Goal: Information Seeking & Learning: Learn about a topic

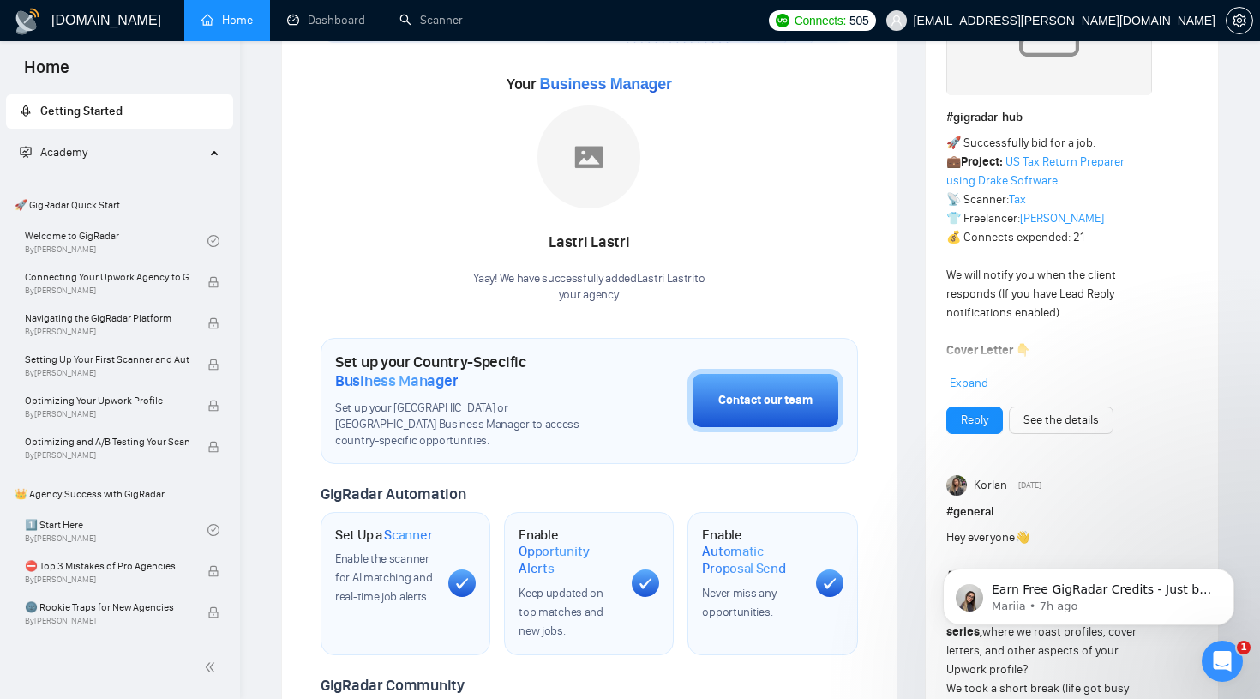
click at [793, 311] on div "Welcome to GigRadar We're excited to have you on board. Get ready to streamline…" at bounding box center [590, 475] width 538 height 1153
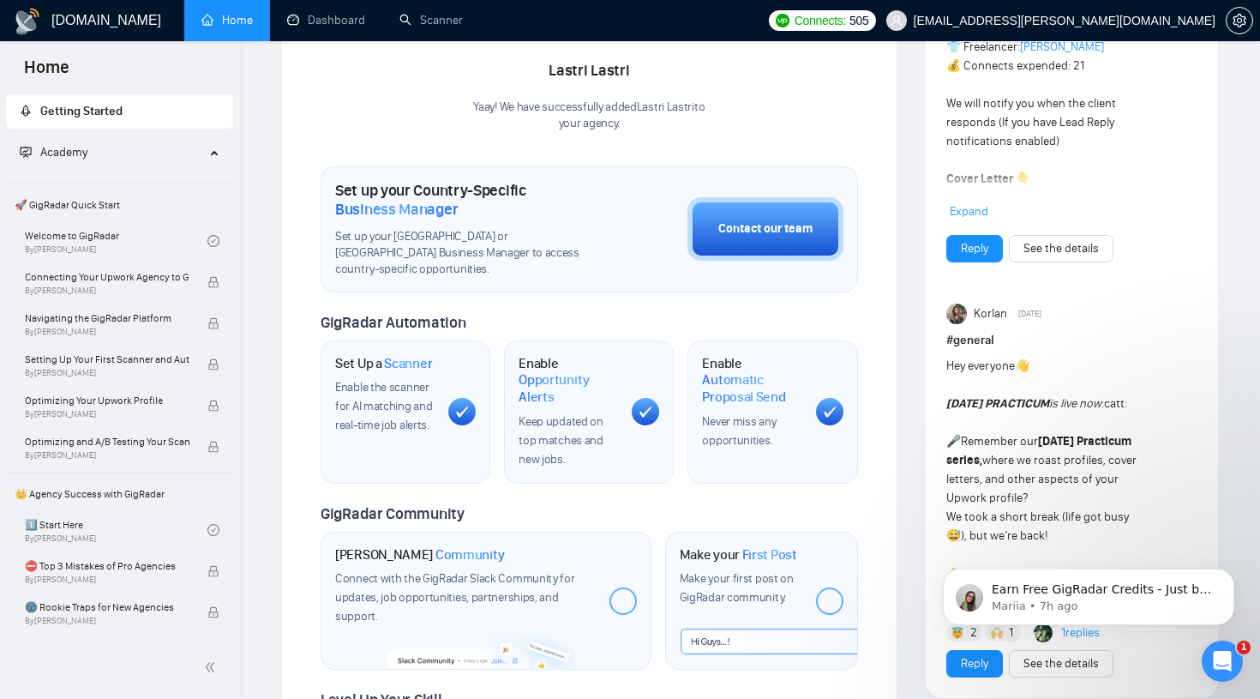
scroll to position [386, 0]
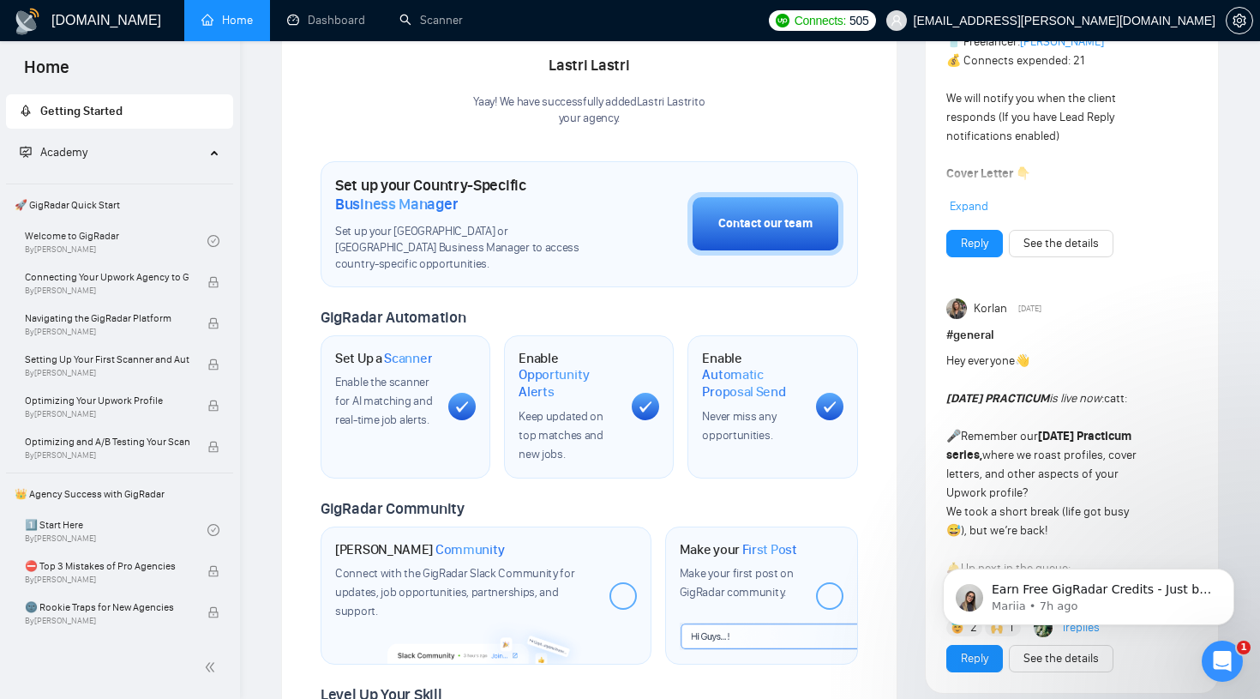
click at [182, 151] on span "Academy" at bounding box center [112, 152] width 185 height 34
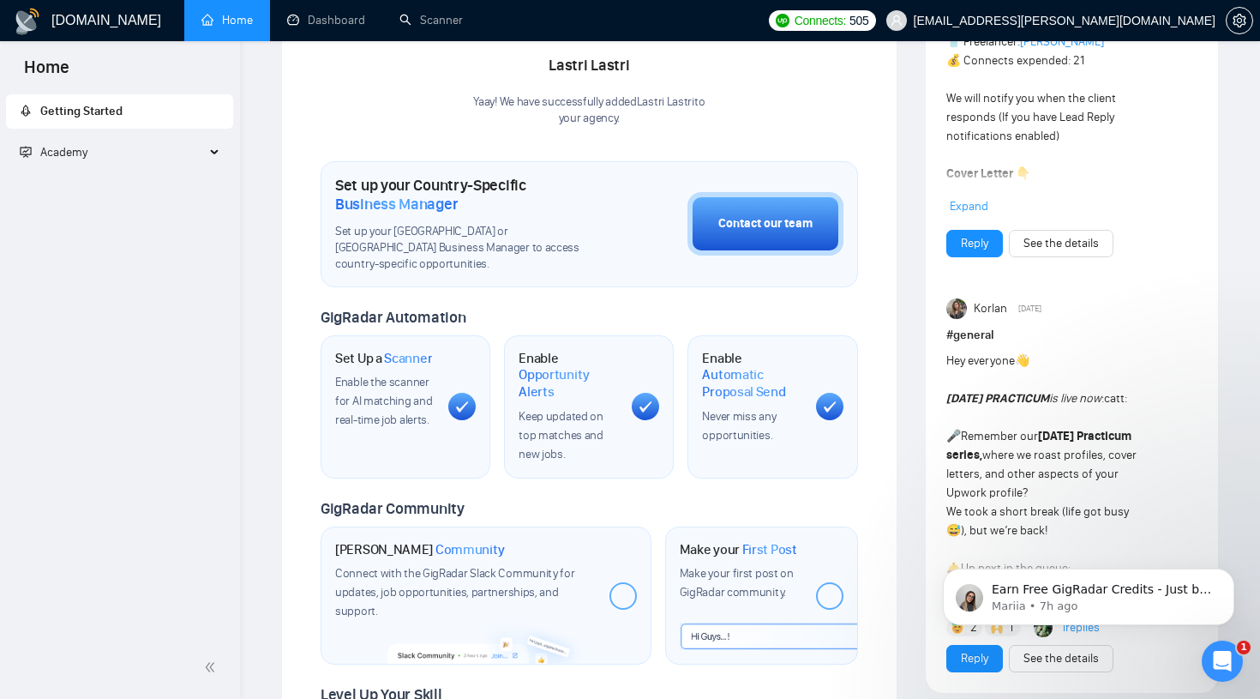
click at [182, 151] on span "Academy" at bounding box center [112, 152] width 185 height 34
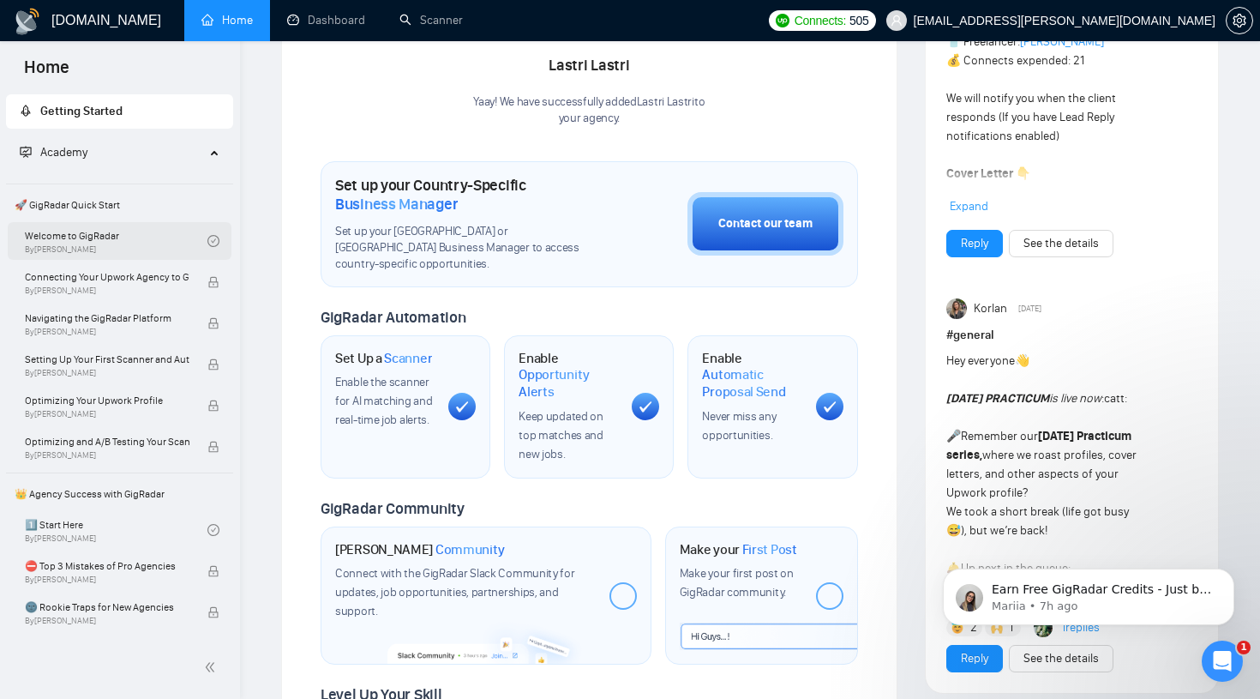
click at [168, 244] on link "Welcome to GigRadar By [PERSON_NAME]" at bounding box center [116, 241] width 183 height 38
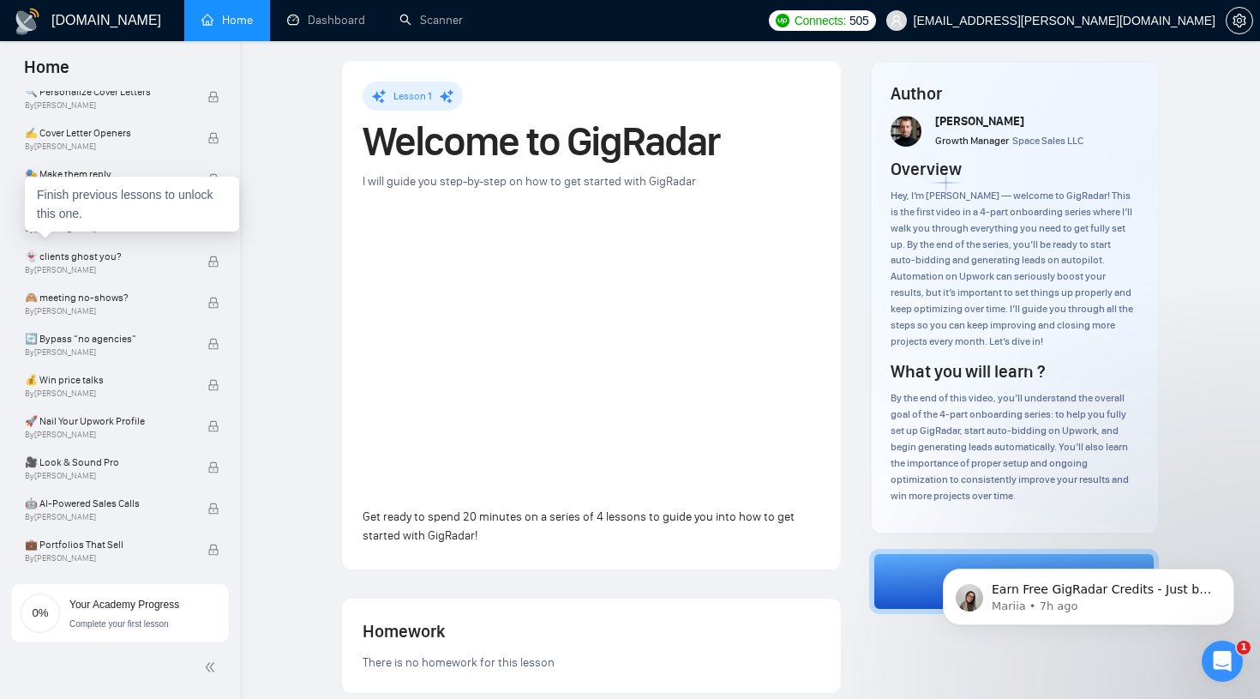
scroll to position [1091, 0]
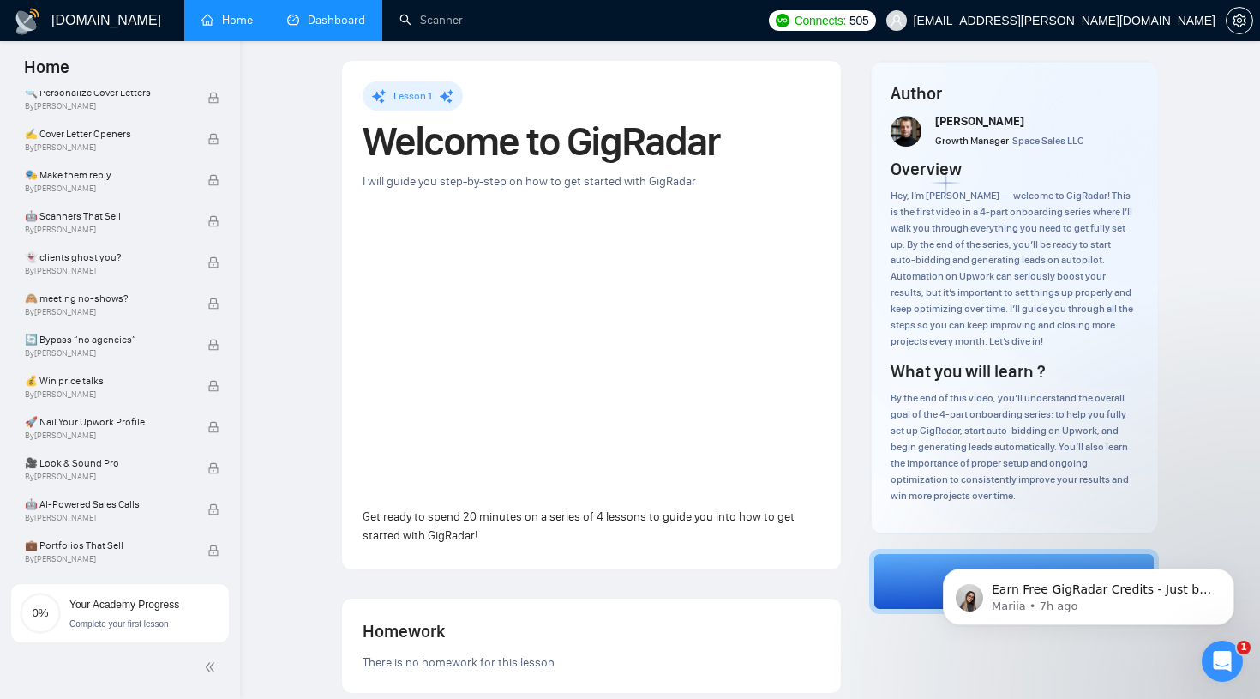
click at [341, 16] on link "Dashboard" at bounding box center [326, 20] width 78 height 15
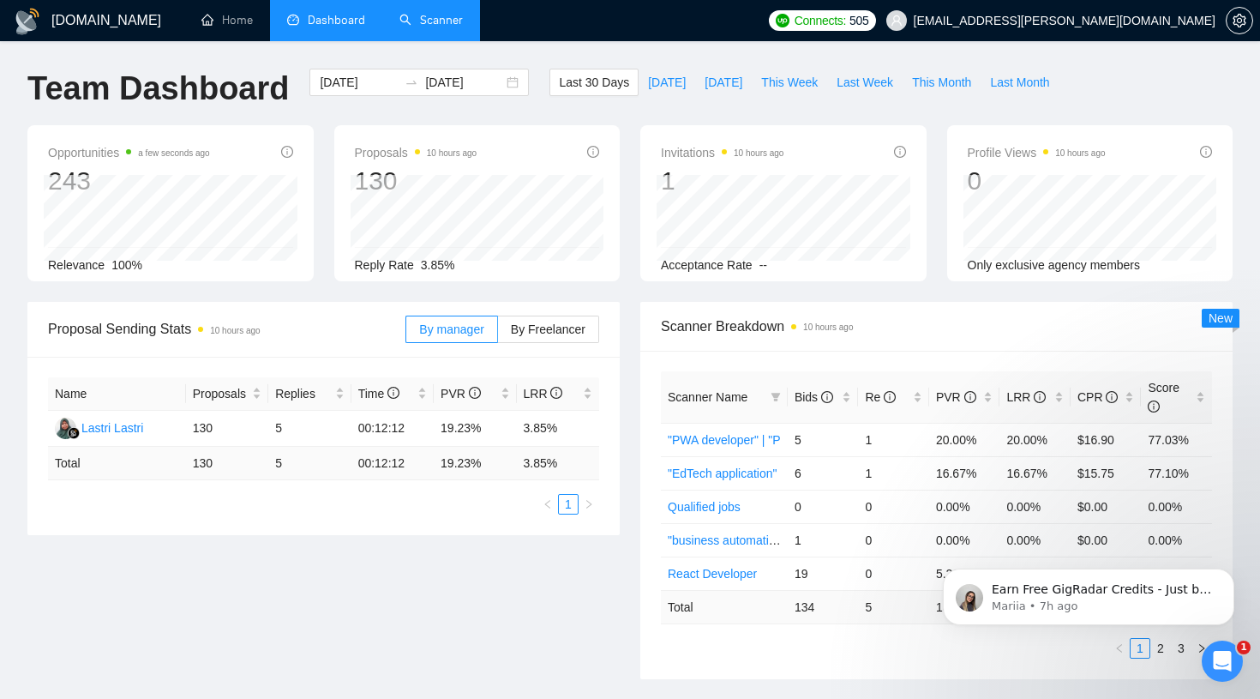
click at [422, 27] on link "Scanner" at bounding box center [431, 20] width 63 height 15
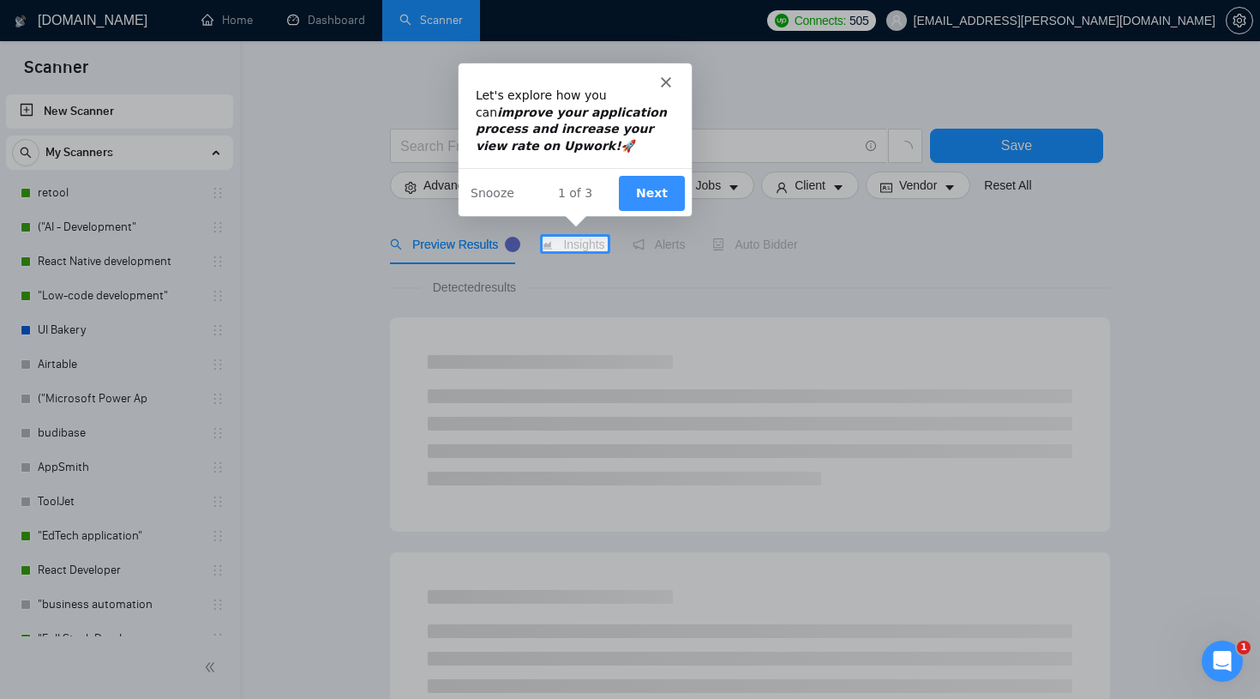
click at [629, 196] on button "Next" at bounding box center [650, 192] width 66 height 35
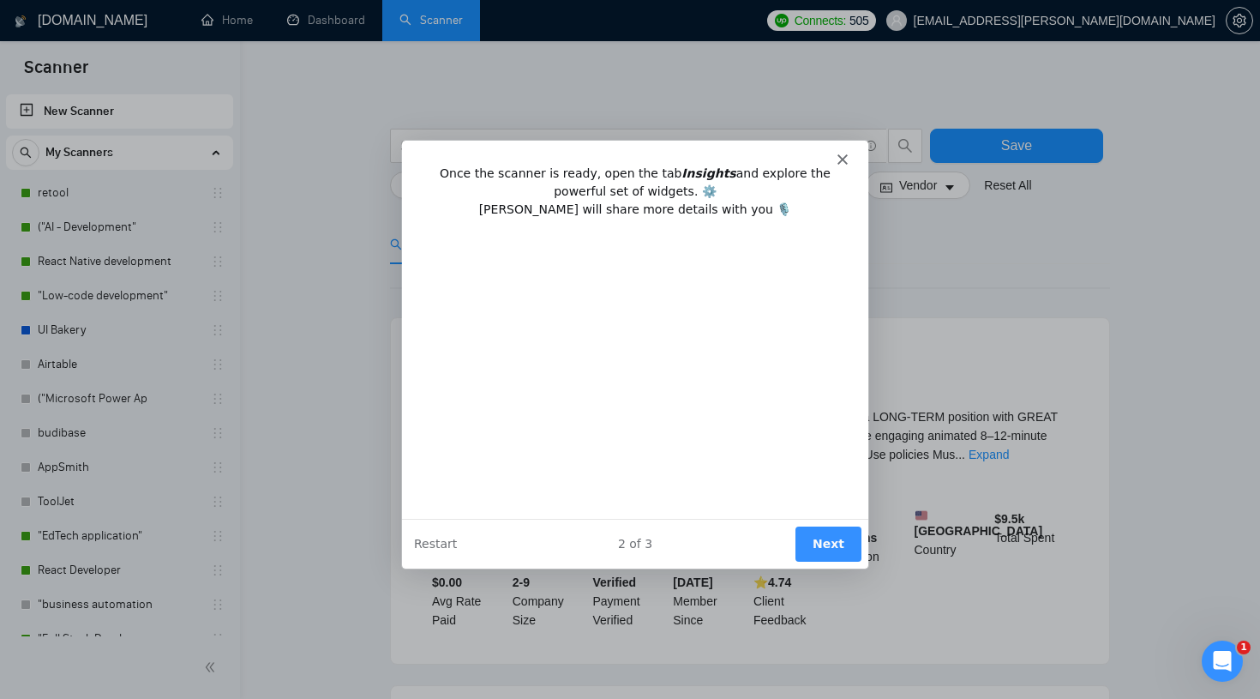
click at [844, 159] on icon "Close" at bounding box center [842, 158] width 10 height 10
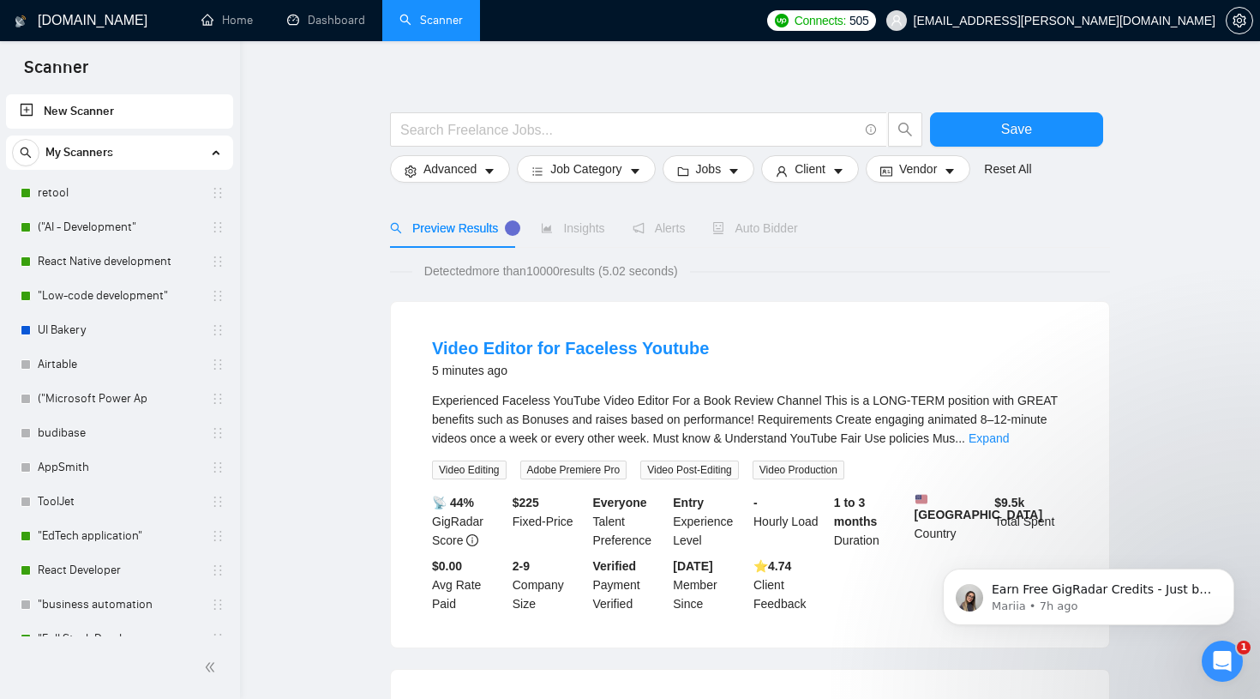
scroll to position [15, 0]
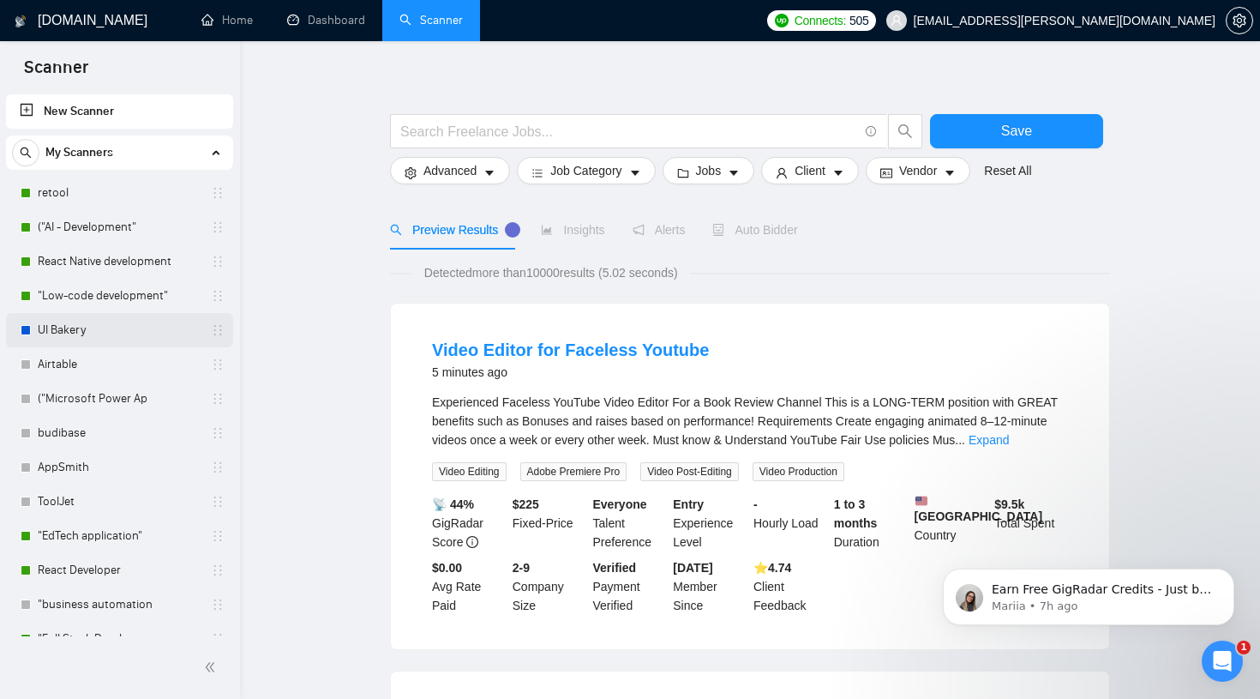
click at [89, 323] on link "UI Bakery" at bounding box center [119, 330] width 163 height 34
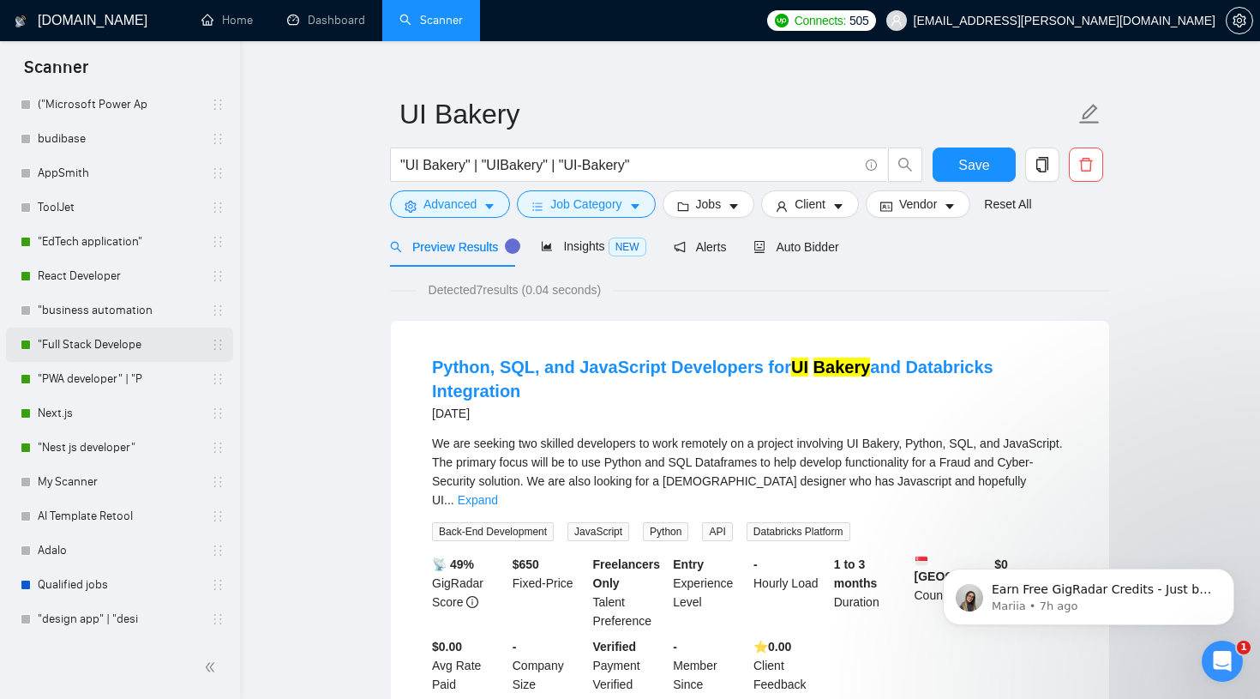
scroll to position [26, 0]
click at [114, 307] on link ""business automation" at bounding box center [119, 310] width 163 height 34
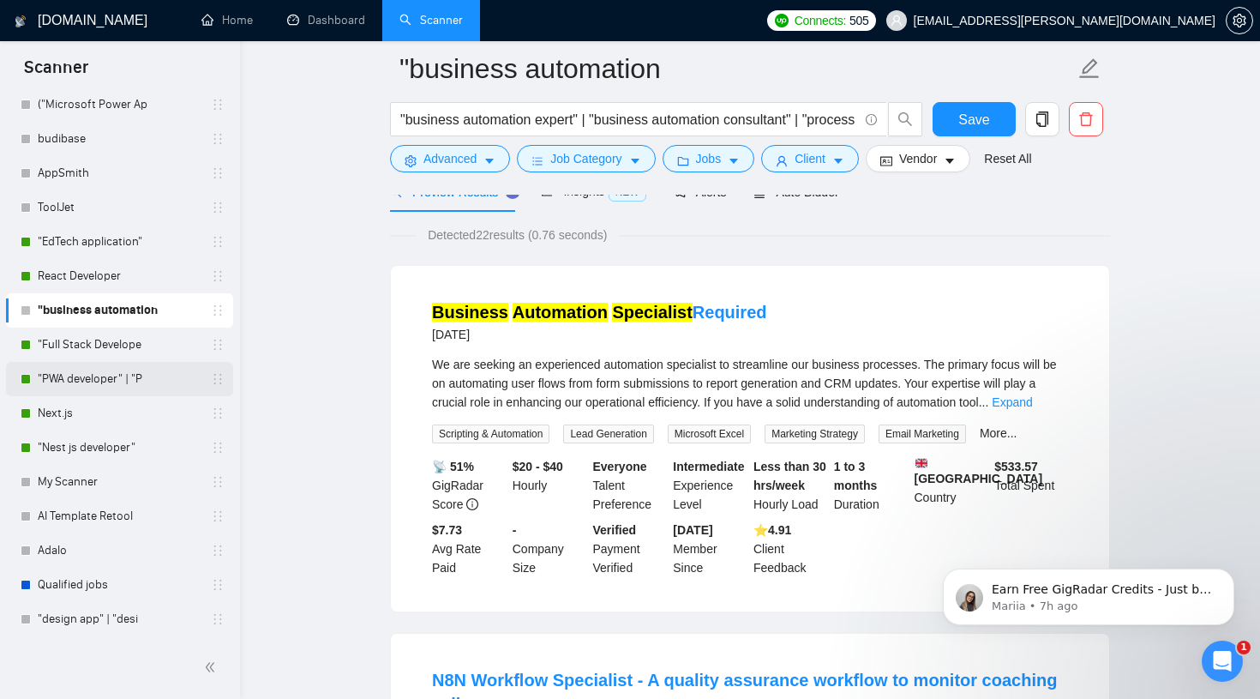
scroll to position [110, 0]
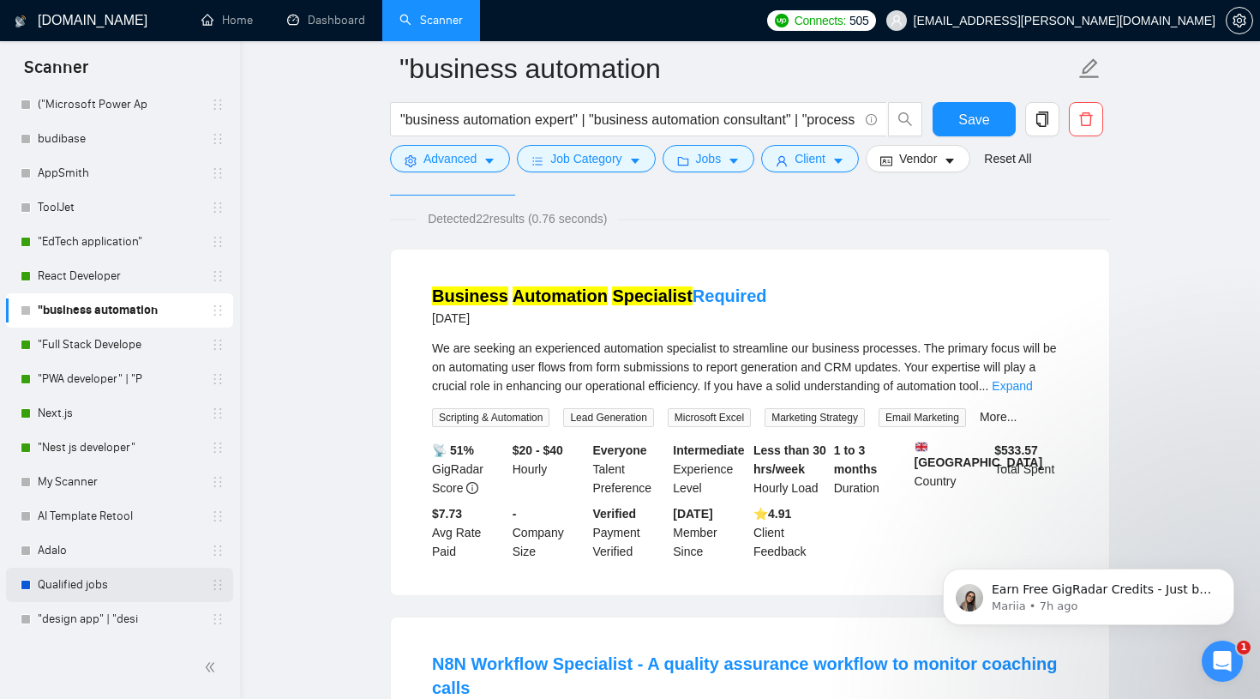
click at [105, 586] on link "Qualified jobs" at bounding box center [119, 585] width 163 height 34
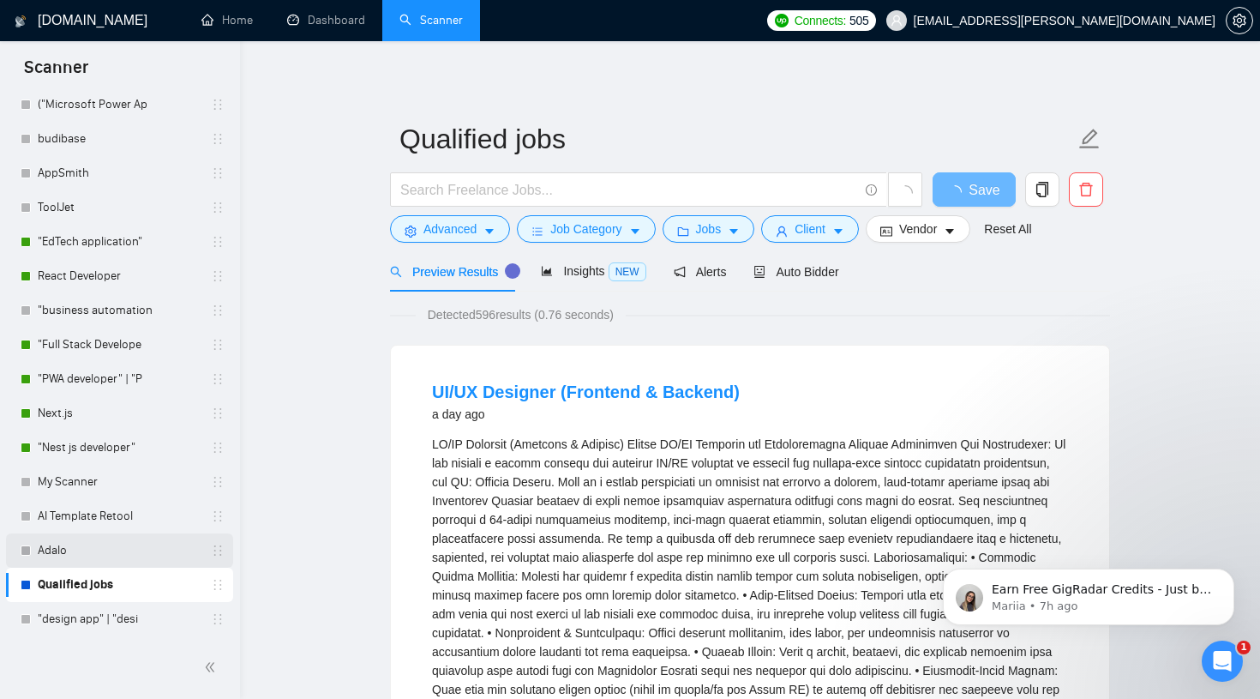
click at [98, 554] on link "Adalo" at bounding box center [119, 550] width 163 height 34
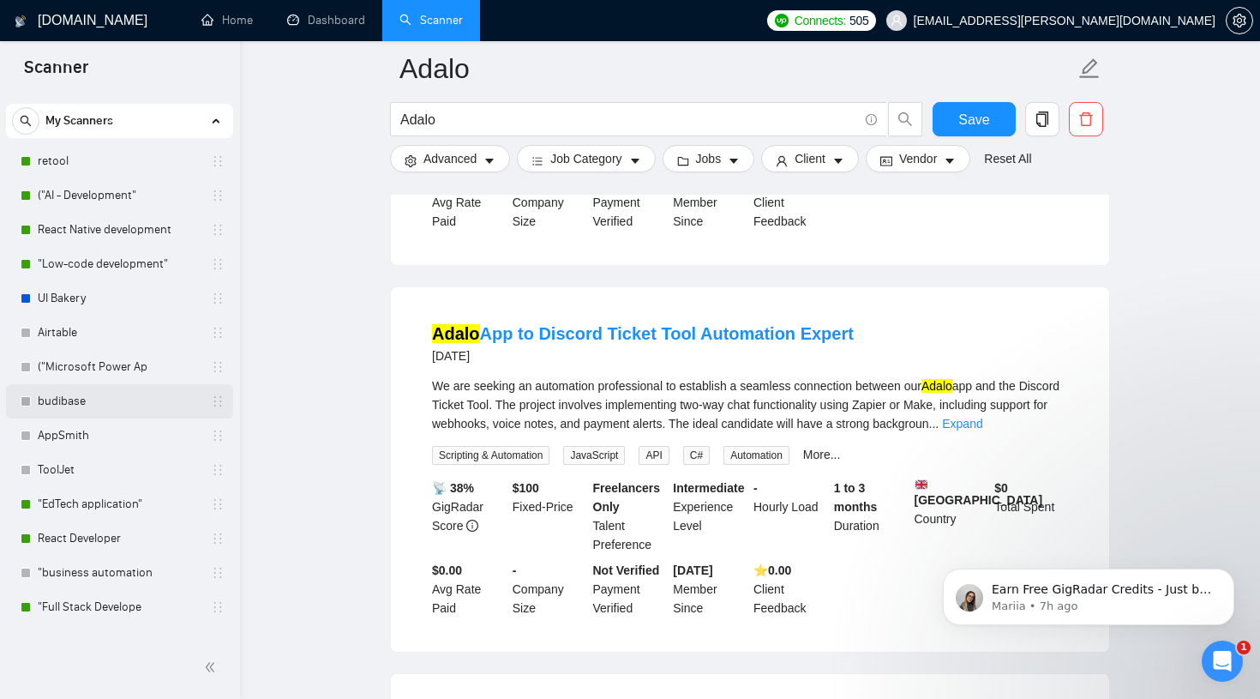
scroll to position [29, 0]
click at [84, 395] on link "budibase" at bounding box center [119, 404] width 163 height 34
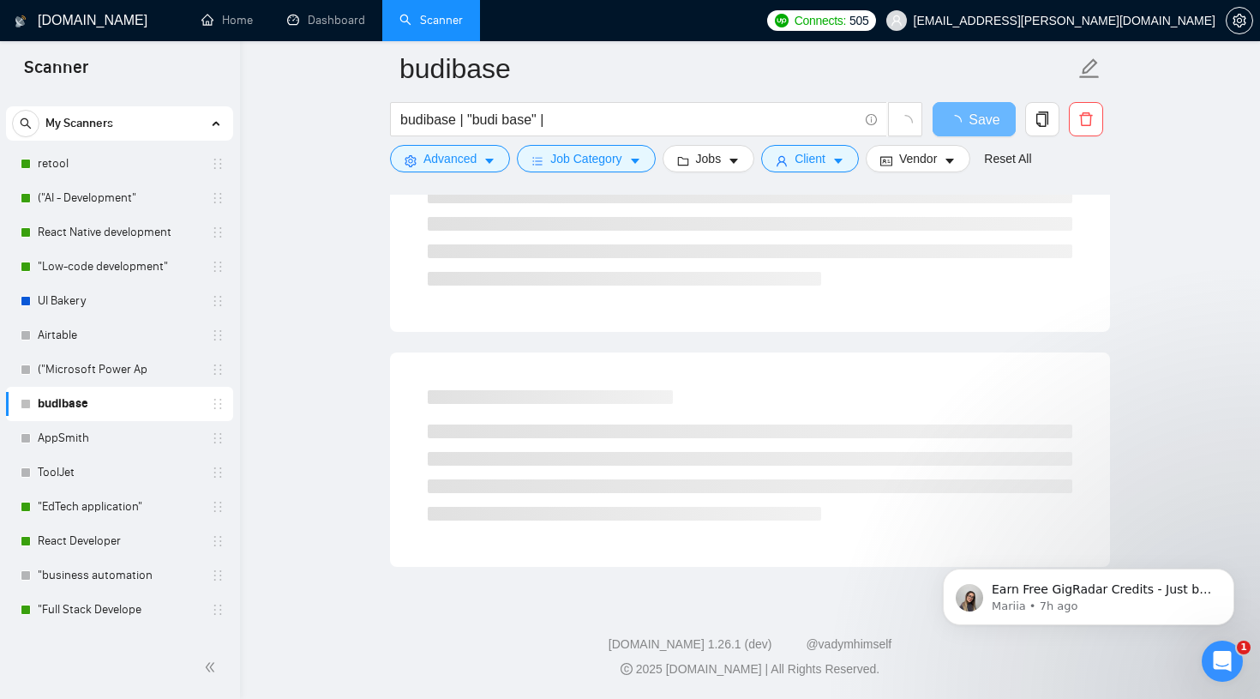
scroll to position [946, 0]
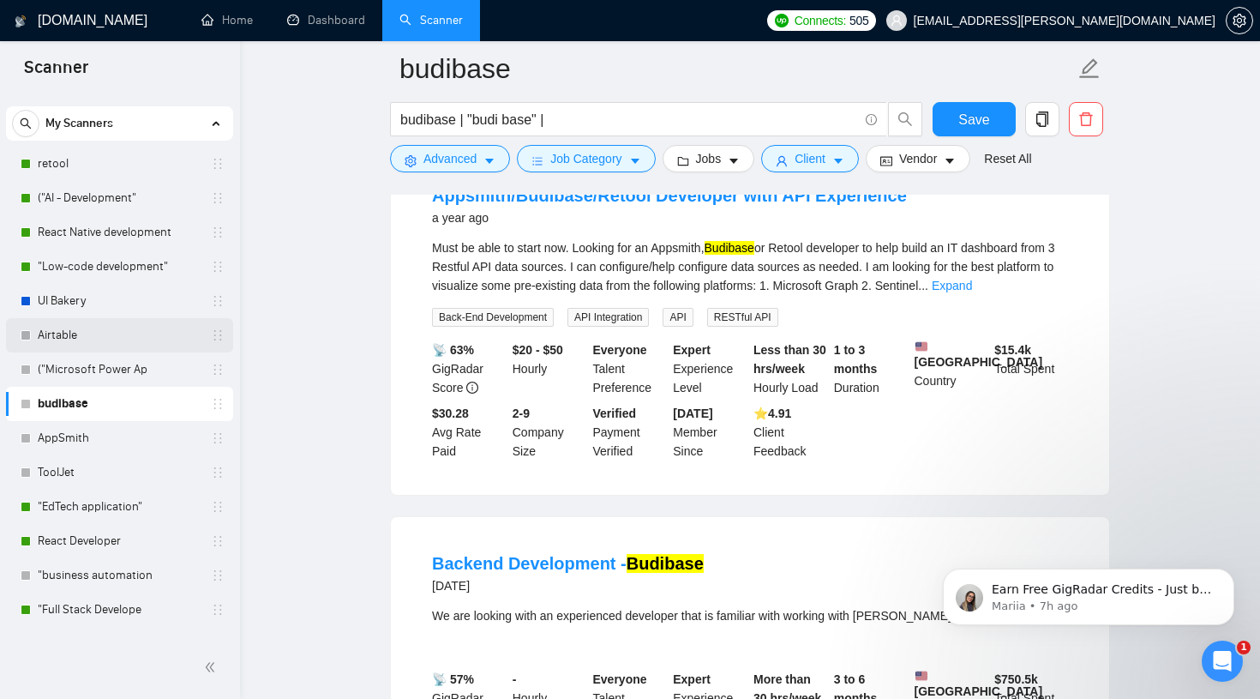
click at [90, 343] on link "Airtable" at bounding box center [119, 335] width 163 height 34
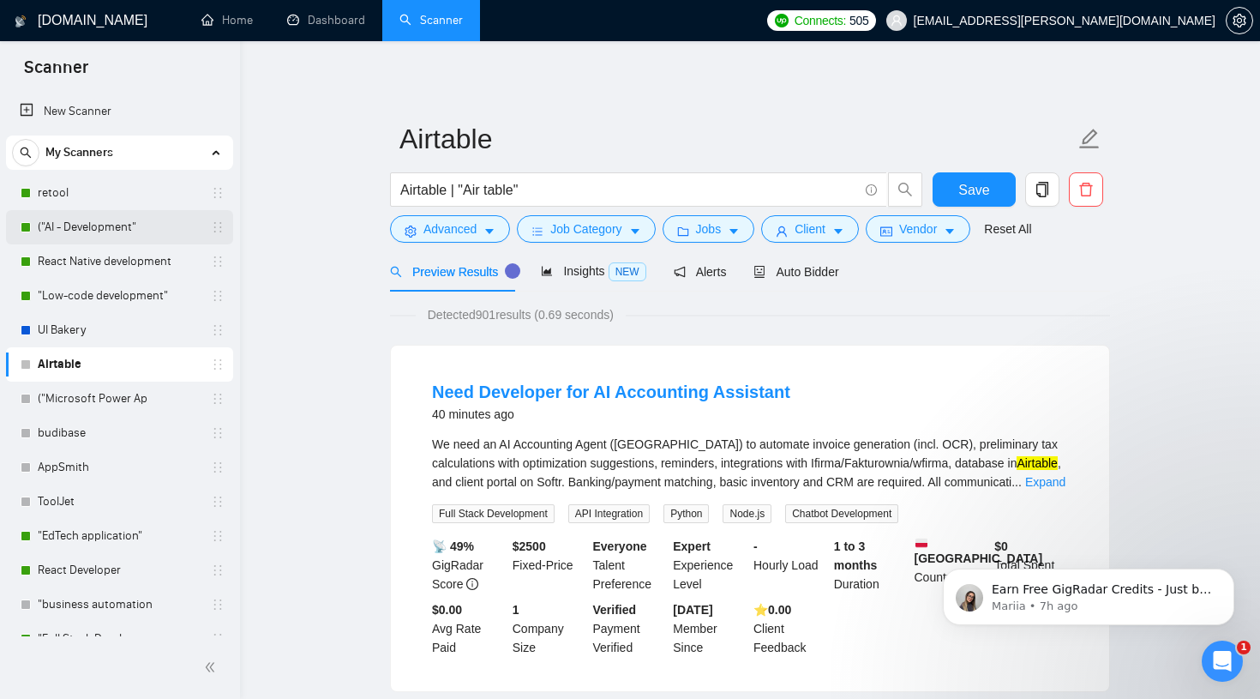
click at [110, 225] on link "("AI - Development"" at bounding box center [119, 227] width 163 height 34
